Goal: Task Accomplishment & Management: Complete application form

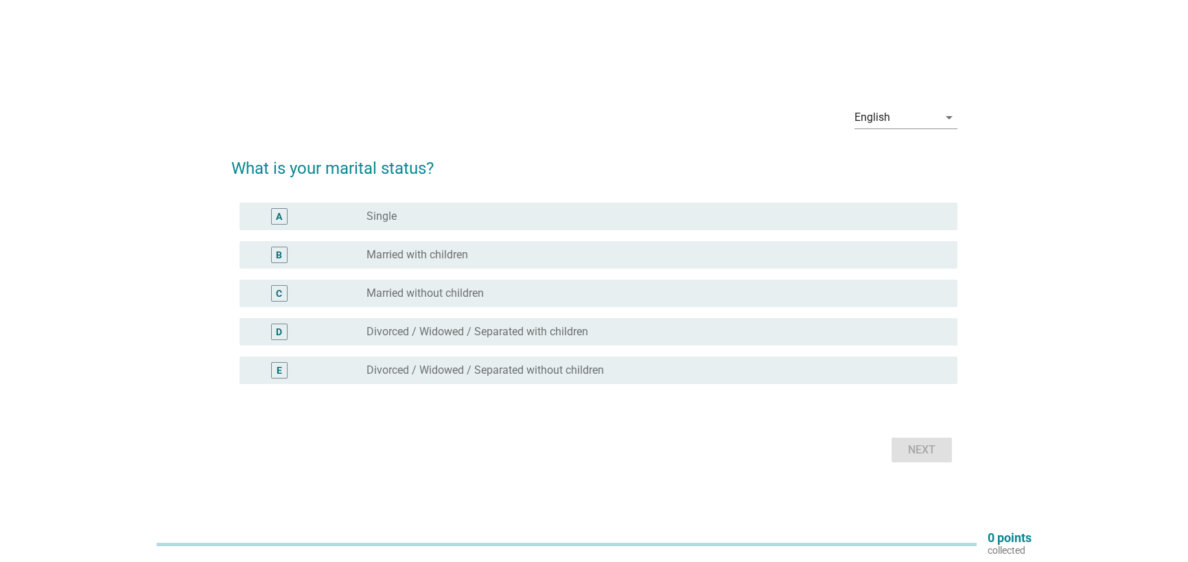
drag, startPoint x: 463, startPoint y: 220, endPoint x: 546, endPoint y: 259, distance: 91.5
click at [464, 220] on div "radio_button_unchecked Single" at bounding box center [651, 216] width 569 height 14
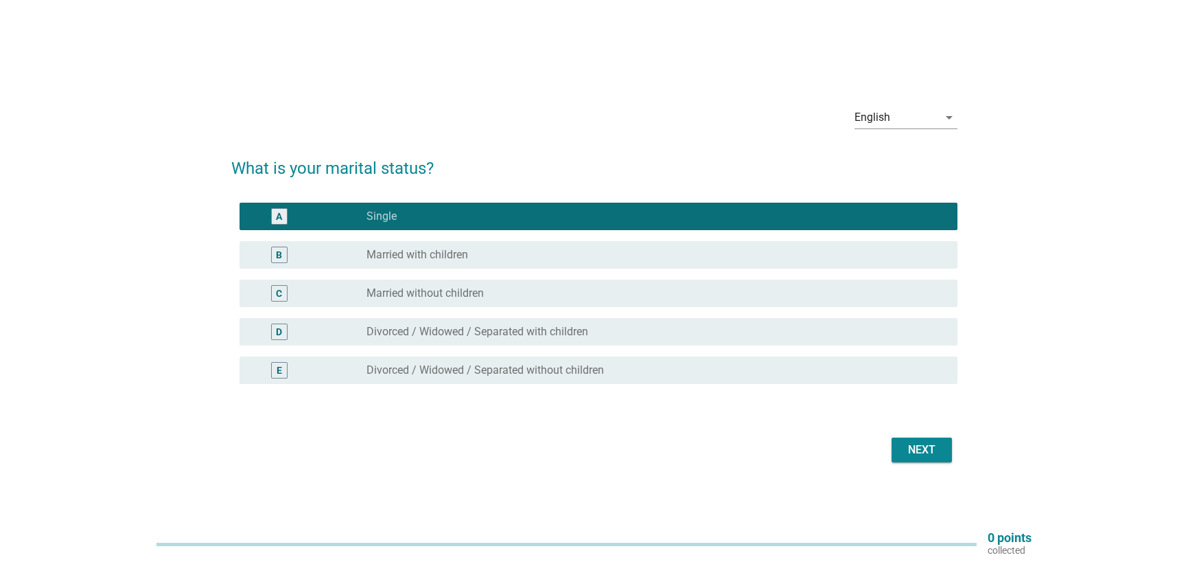
click at [914, 435] on div "Next" at bounding box center [594, 449] width 726 height 33
click at [914, 448] on div "Next" at bounding box center [922, 449] width 38 height 16
